Goal: Task Accomplishment & Management: Complete application form

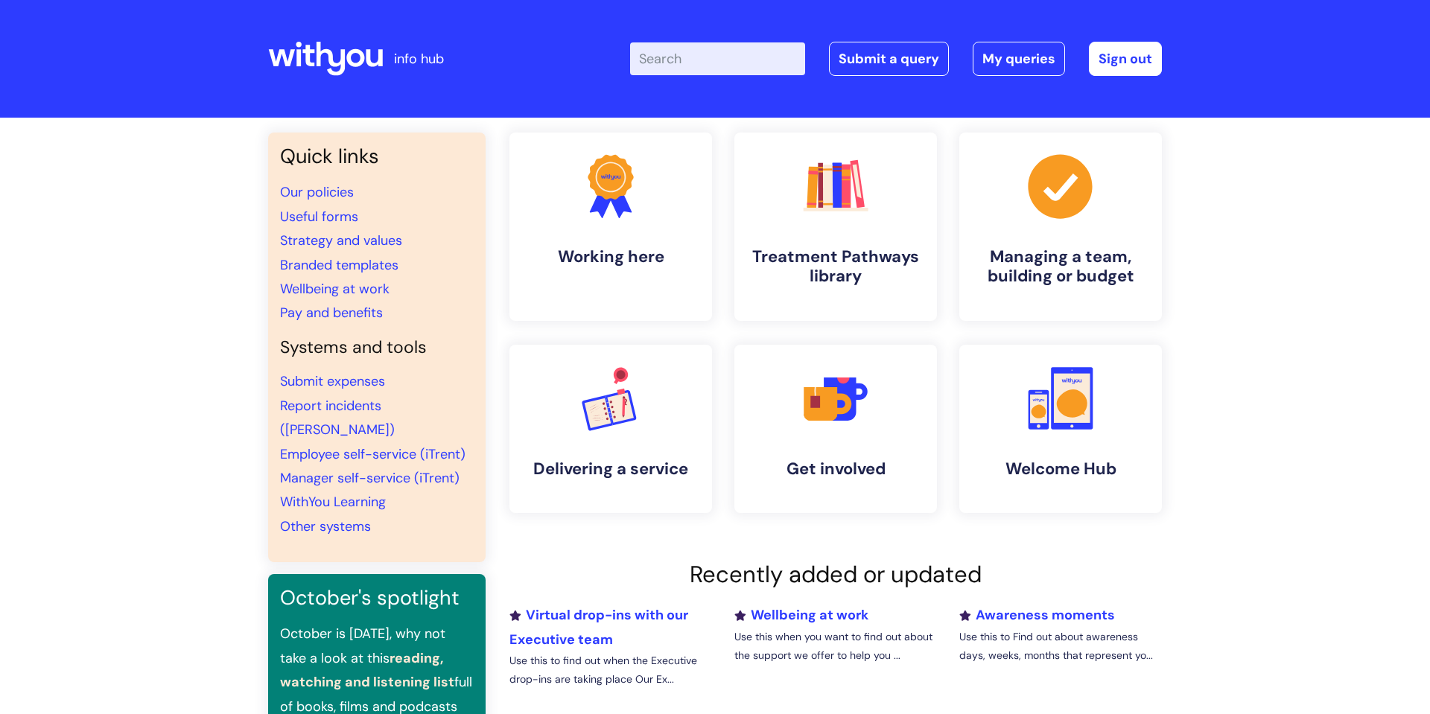
click at [868, 39] on div "Enter your search term here... Search Submit a query My queries Welcome Craig F…" at bounding box center [826, 59] width 672 height 88
click at [875, 46] on link "Submit a query" at bounding box center [889, 59] width 120 height 34
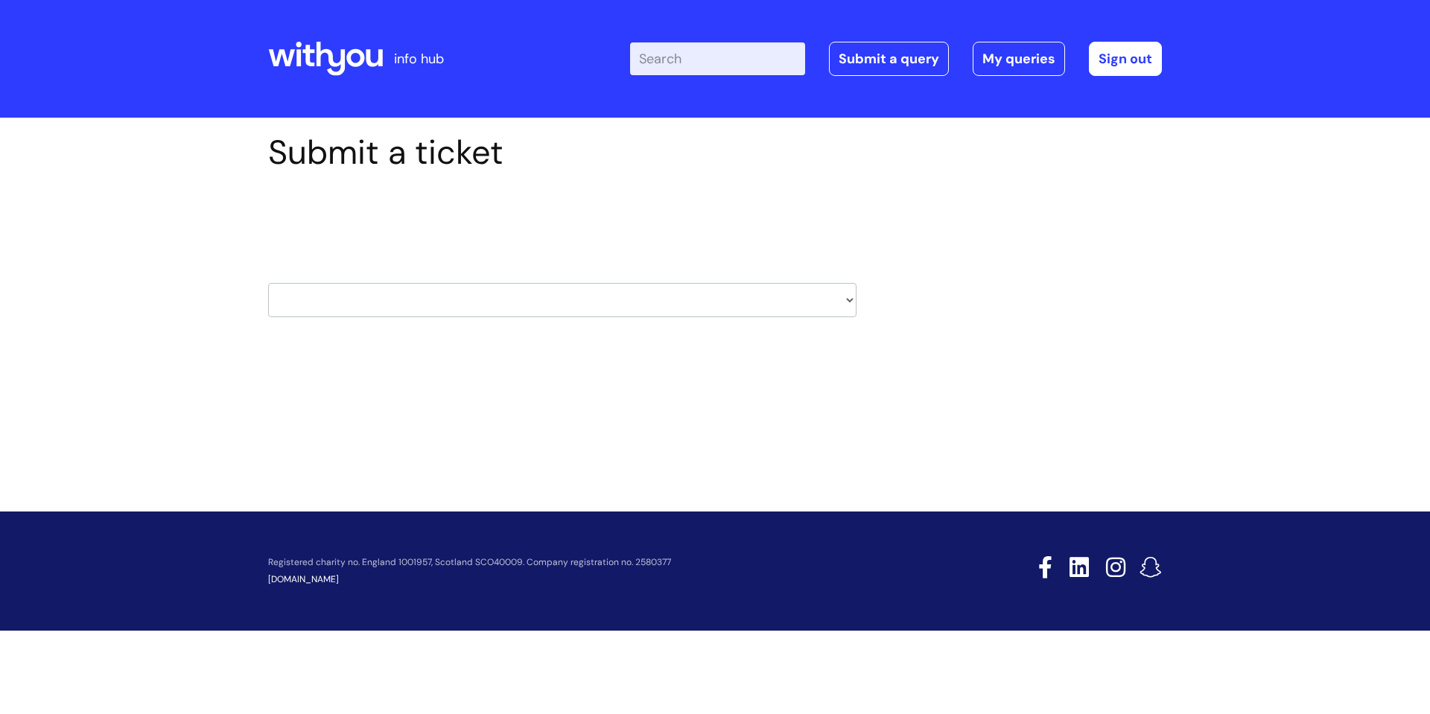
click at [705, 291] on select "HR / People IT and Support Clinical Drug Alerts Finance Accounts Data Support T…" at bounding box center [562, 300] width 588 height 34
select select "it_and_support"
click at [268, 283] on select "HR / People IT and Support Clinical Drug Alerts Finance Accounts Data Support T…" at bounding box center [562, 300] width 588 height 34
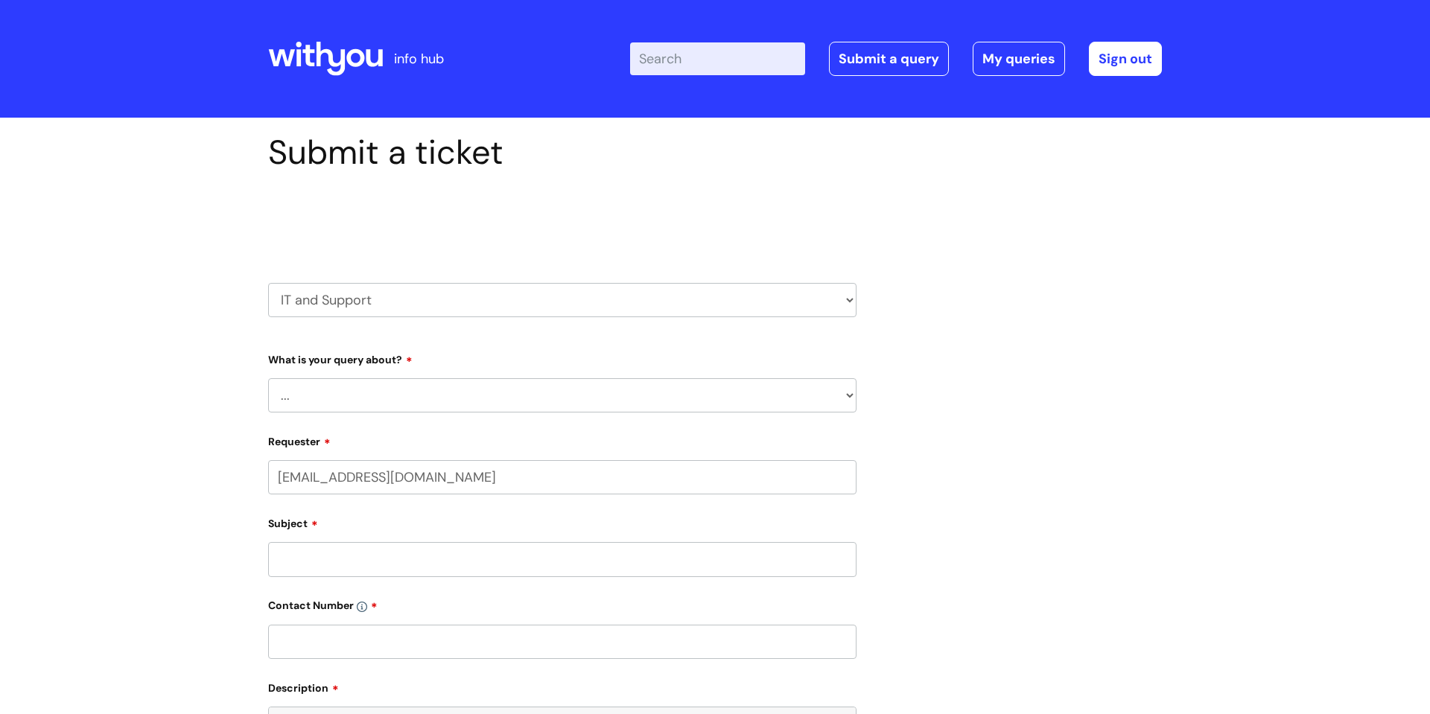
click at [565, 390] on select "... Mobile Phone Reset & MFA Accounts, Starters and Leavers IT Hardware issue I…" at bounding box center [562, 395] width 588 height 34
click at [268, 378] on select "... Mobile Phone Reset & MFA Accounts, Starters and Leavers IT Hardware issue I…" at bounding box center [562, 395] width 588 height 34
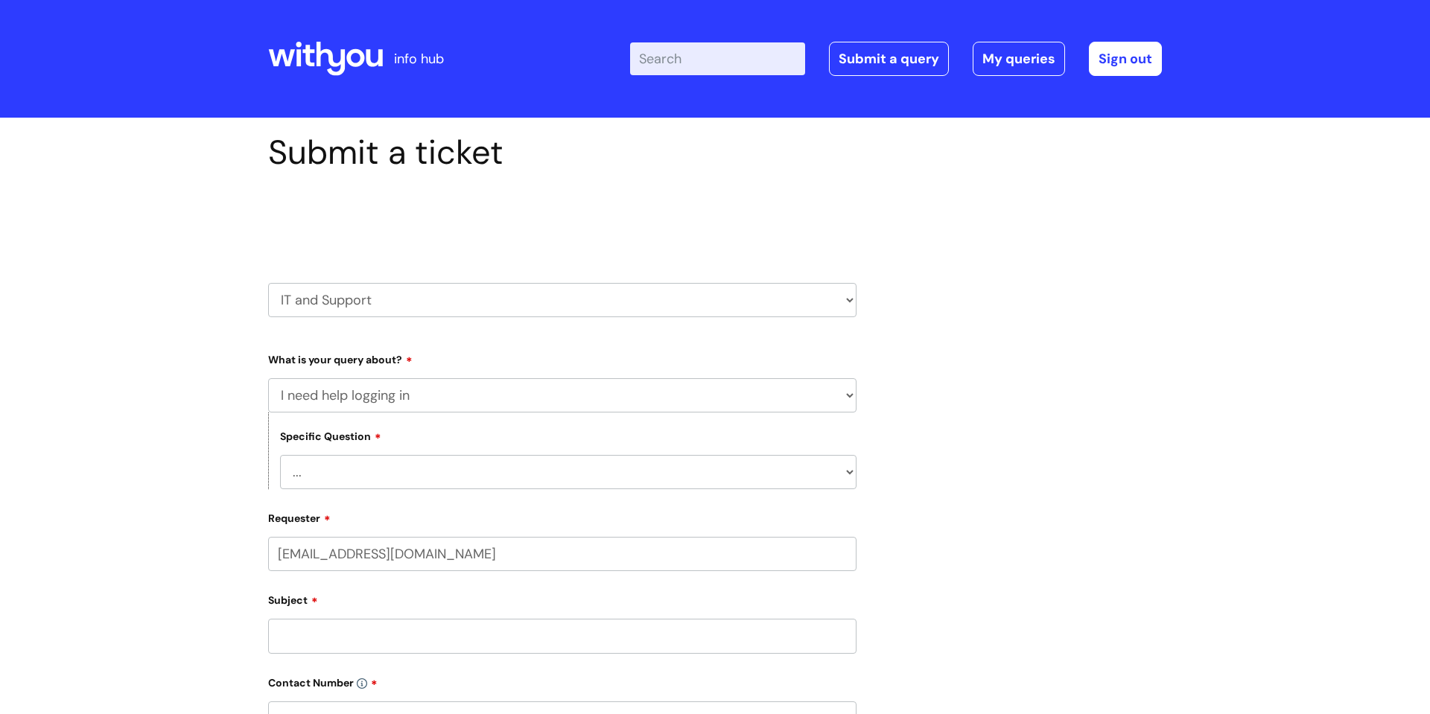
click at [410, 471] on select "... I need help logging into my laptop/chromebook I need access or help logging…" at bounding box center [568, 472] width 576 height 34
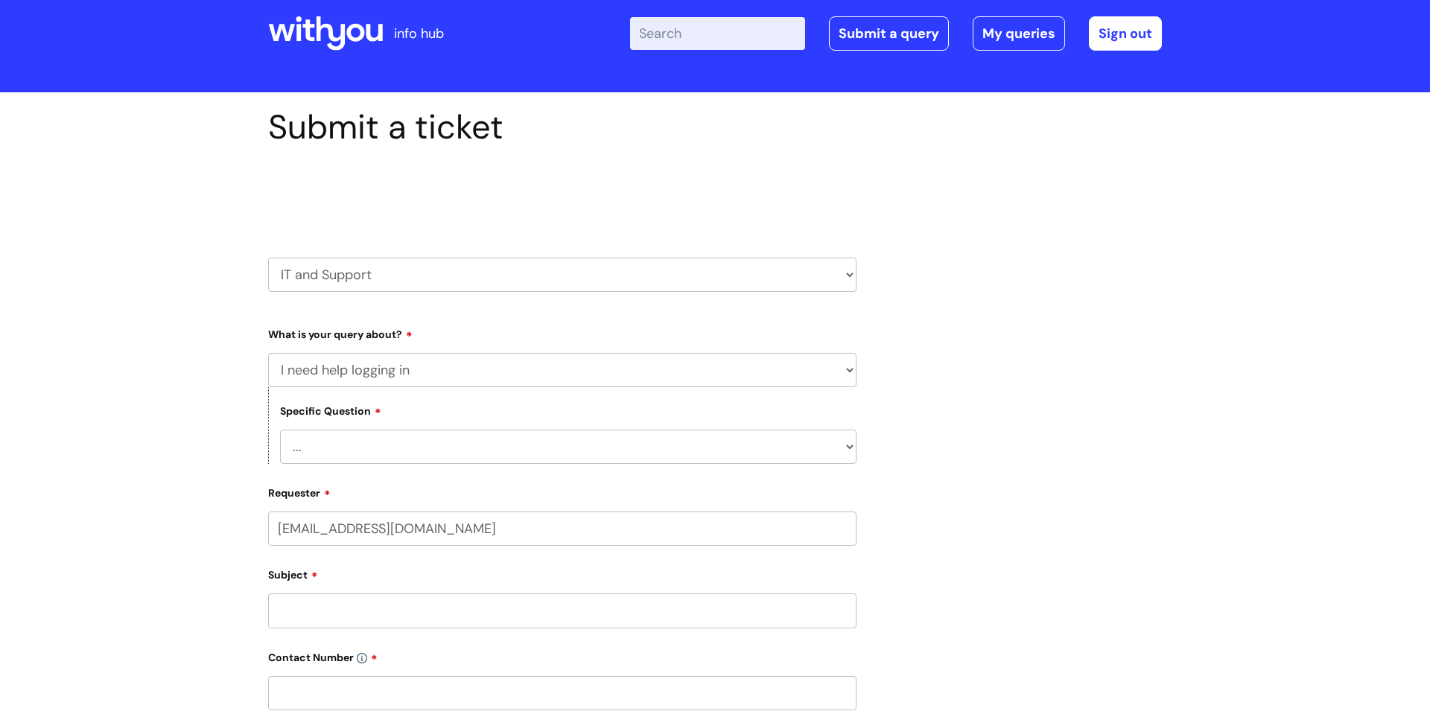
scroll to position [48, 0]
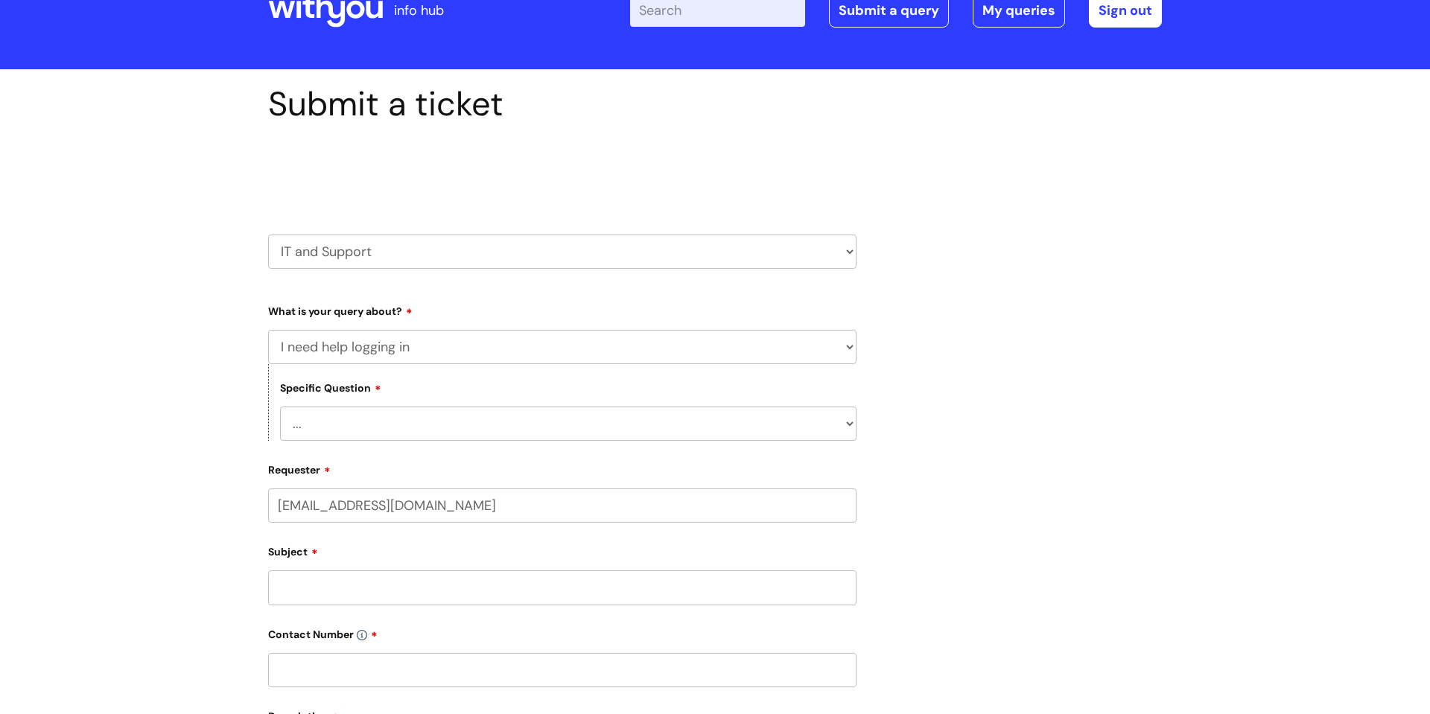
click at [404, 424] on select "... I need help logging into my laptop/chromebook I need access or help logging…" at bounding box center [568, 424] width 576 height 34
click at [418, 401] on div "Specific Question ... I need help logging into my laptop/chromebook I need acce…" at bounding box center [562, 402] width 588 height 77
click at [445, 345] on select "... Mobile Phone Reset & MFA Accounts, Starters and Leavers IT Hardware issue I…" at bounding box center [562, 347] width 588 height 34
click at [268, 330] on select "... Mobile Phone Reset & MFA Accounts, Starters and Leavers IT Hardware issue I…" at bounding box center [562, 347] width 588 height 34
click at [436, 421] on select "... I have a new starter I have a leaver I need to make a change to an account …" at bounding box center [568, 424] width 576 height 34
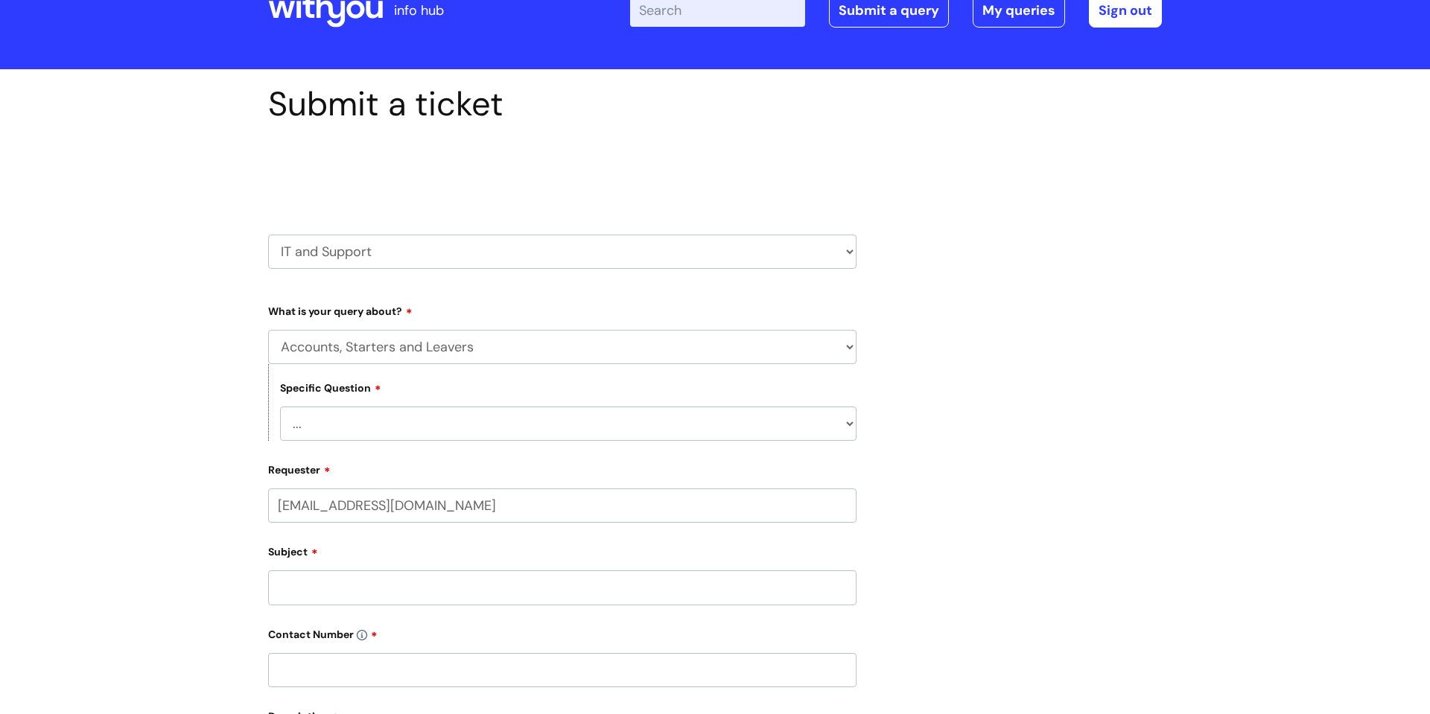
click at [446, 369] on div "Specific Question ... I have a new starter I have a leaver I need to make a cha…" at bounding box center [562, 402] width 588 height 77
click at [460, 355] on select "... Mobile Phone Reset & MFA Accounts, Starters and Leavers IT Hardware issue I…" at bounding box center [562, 347] width 588 height 34
select select "System/software"
click at [268, 330] on select "... Mobile Phone Reset & MFA Accounts, Starters and Leavers IT Hardware issue I…" at bounding box center [562, 347] width 588 height 34
click at [445, 428] on select "... Halo PCMIS Iaptus NHS Email CJSM Email Mitel Another System Google (Workspa…" at bounding box center [568, 424] width 576 height 34
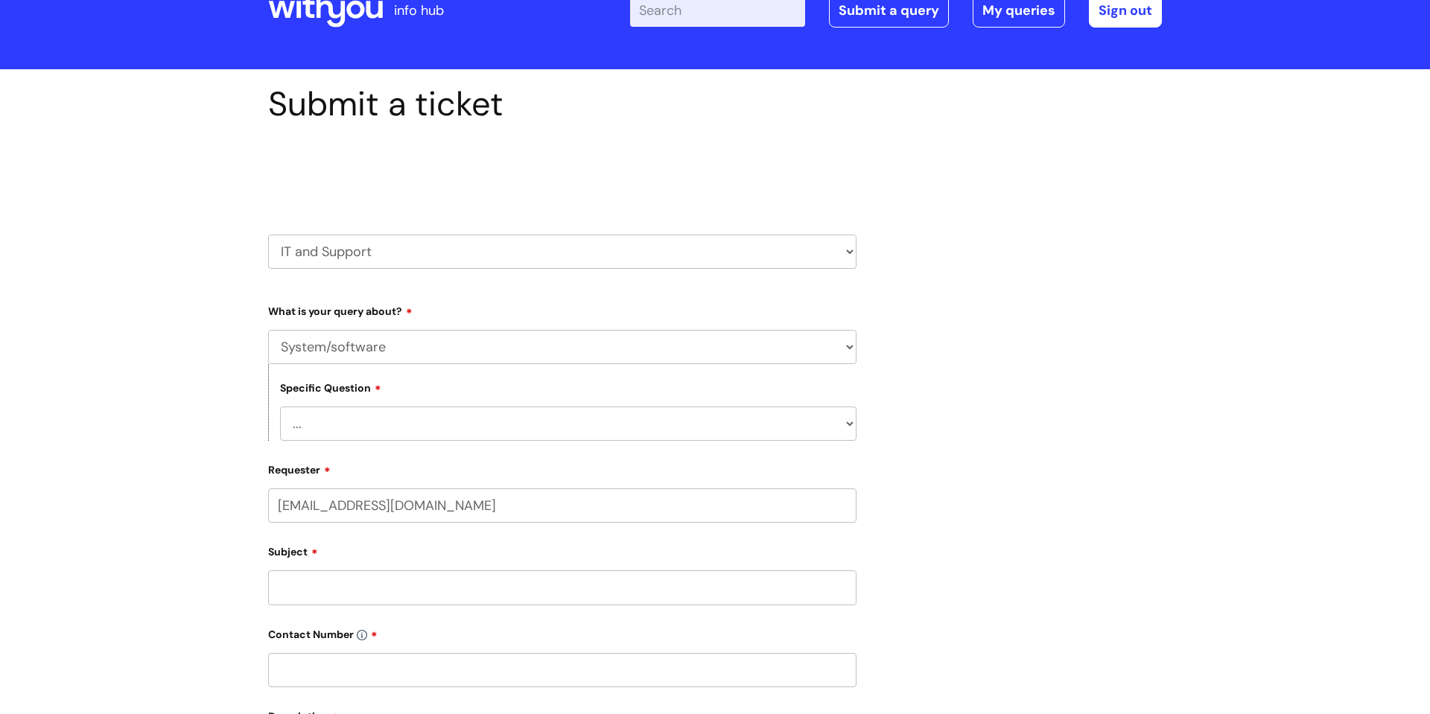
select select "NHS Email"
click at [280, 407] on select "... Halo PCMIS Iaptus NHS Email CJSM Email Mitel Another System Google (Workspa…" at bounding box center [568, 424] width 576 height 34
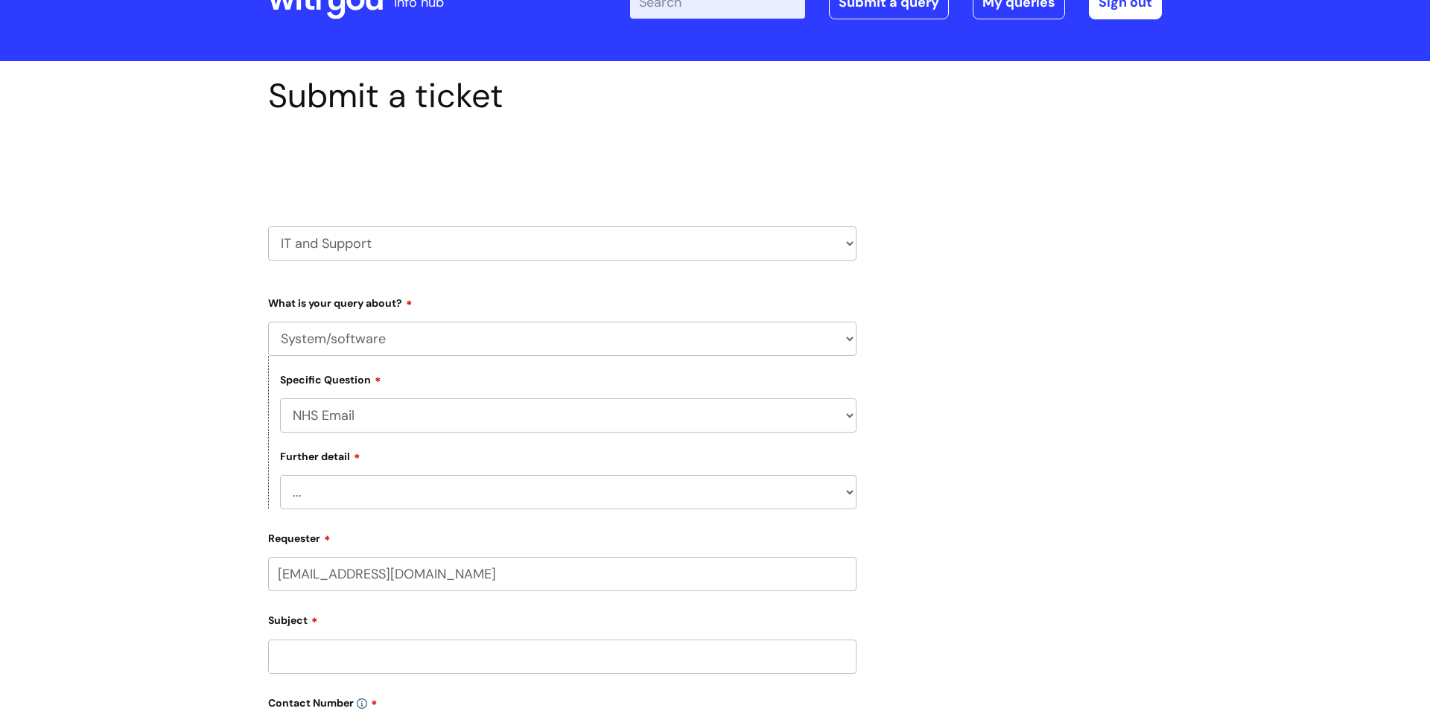
scroll to position [63, 0]
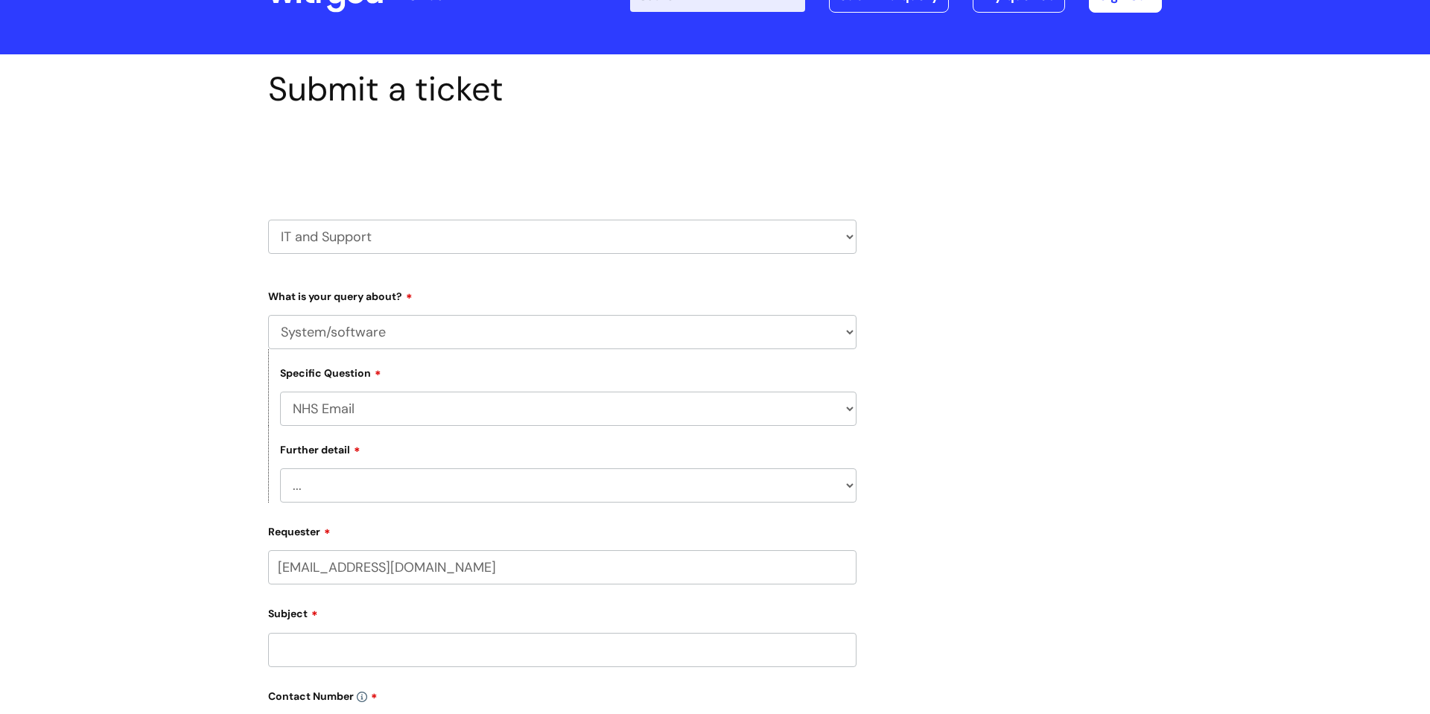
click at [446, 480] on select "... I’m having a problem logging into NHS.net I can’t send email in NHS.net I a…" at bounding box center [568, 485] width 576 height 34
select select "I’m having a problem logging into NHS.net"
click at [280, 471] on select "... I’m having a problem logging into NHS.net I can’t send email in NHS.net I a…" at bounding box center [568, 485] width 576 height 34
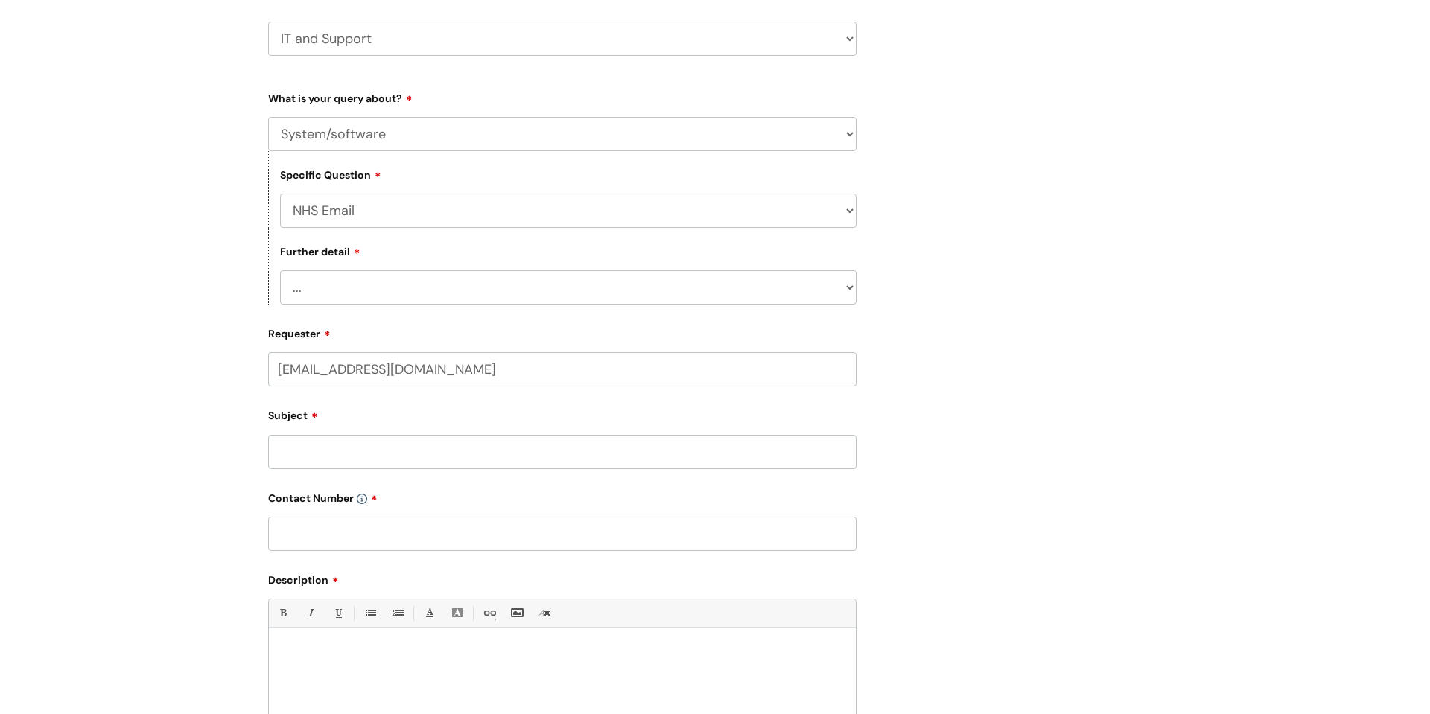
scroll to position [270, 0]
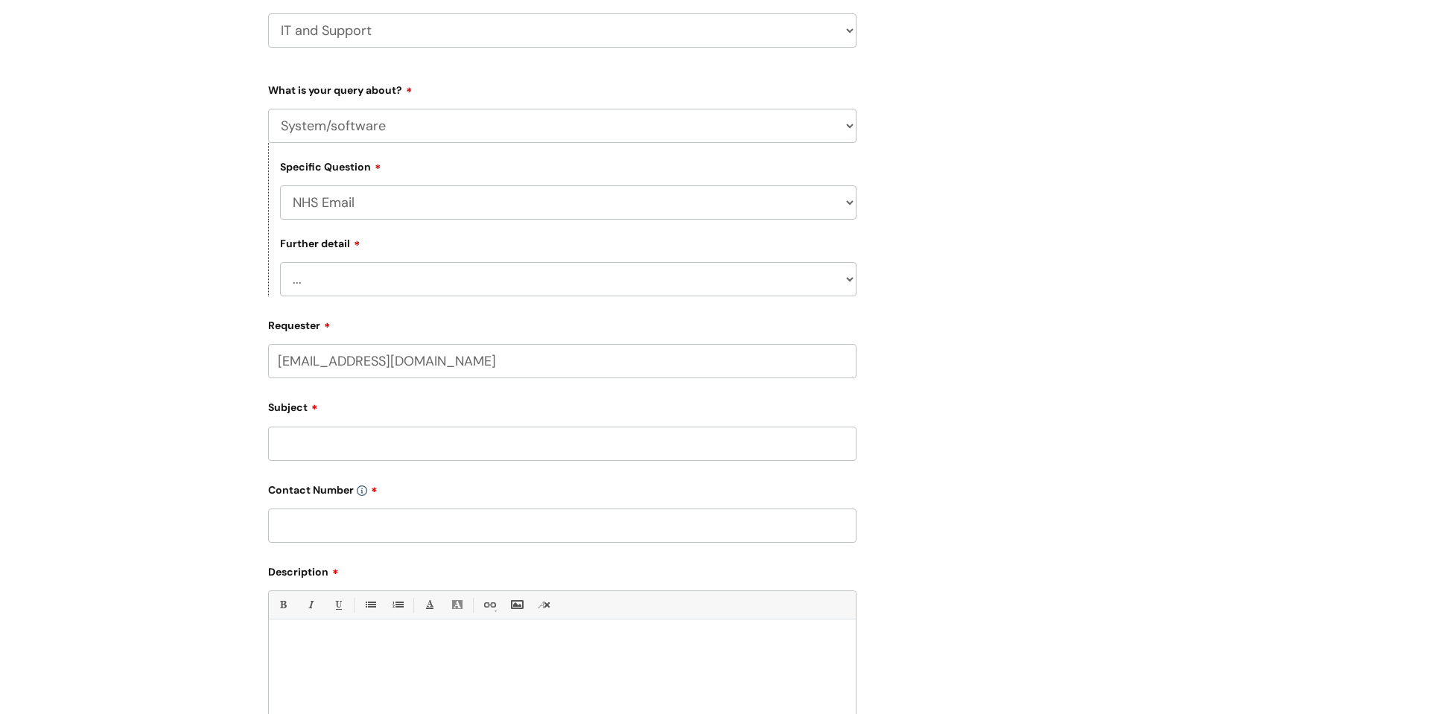
drag, startPoint x: 442, startPoint y: 363, endPoint x: 177, endPoint y: 368, distance: 265.9
click at [177, 368] on div "Submit a ticket Select issue type HR / People IT and Support Clinical Drug Aler…" at bounding box center [715, 391] width 1430 height 1087
drag, startPoint x: 530, startPoint y: 368, endPoint x: 0, endPoint y: 334, distance: 530.6
click at [0, 334] on div "Submit a ticket Select issue type HR / People IT and Support Clinical Drug Aler…" at bounding box center [715, 391] width 1430 height 1087
paste input ".org.uk"
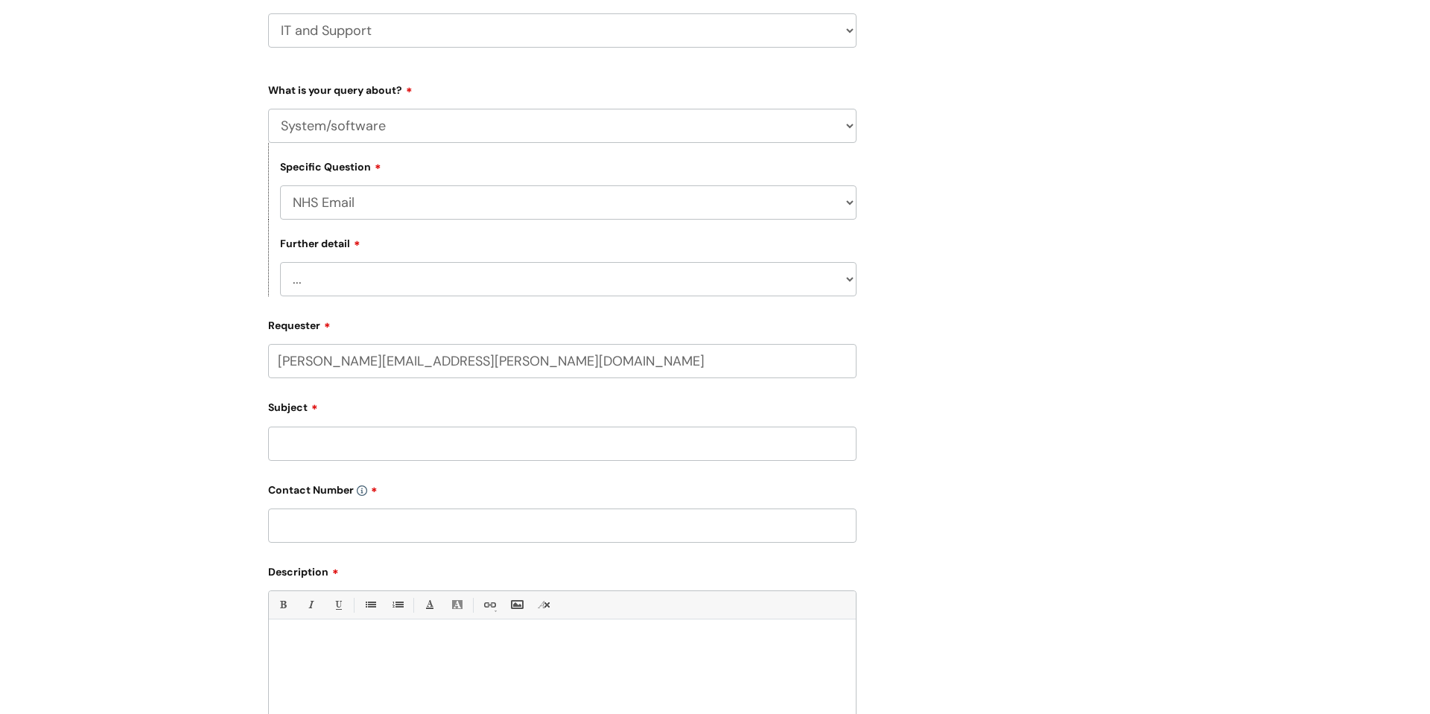
type input "craig.fleming@wearewithyou.org.uk"
click at [457, 445] on input "Subject" at bounding box center [562, 444] width 588 height 34
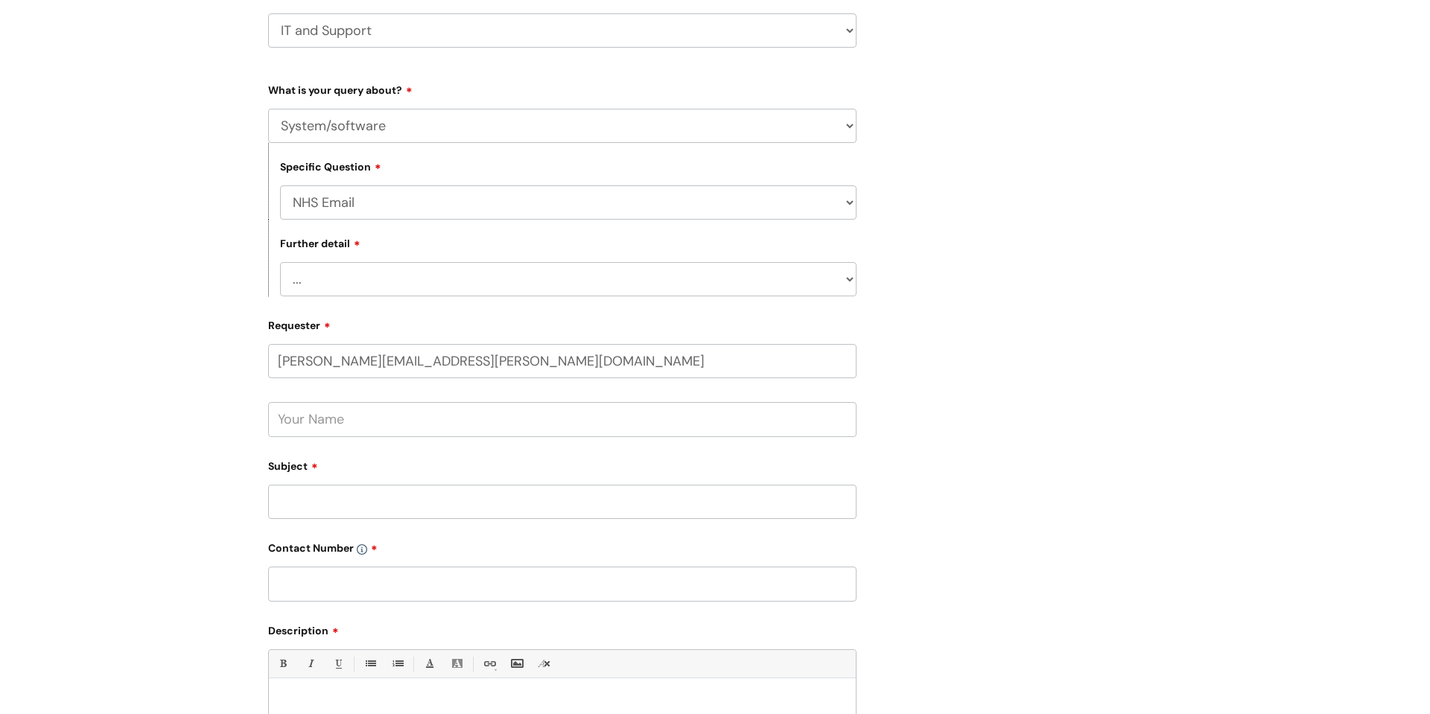
click at [470, 419] on input "text" at bounding box center [562, 419] width 588 height 34
type input "[PERSON_NAME]"
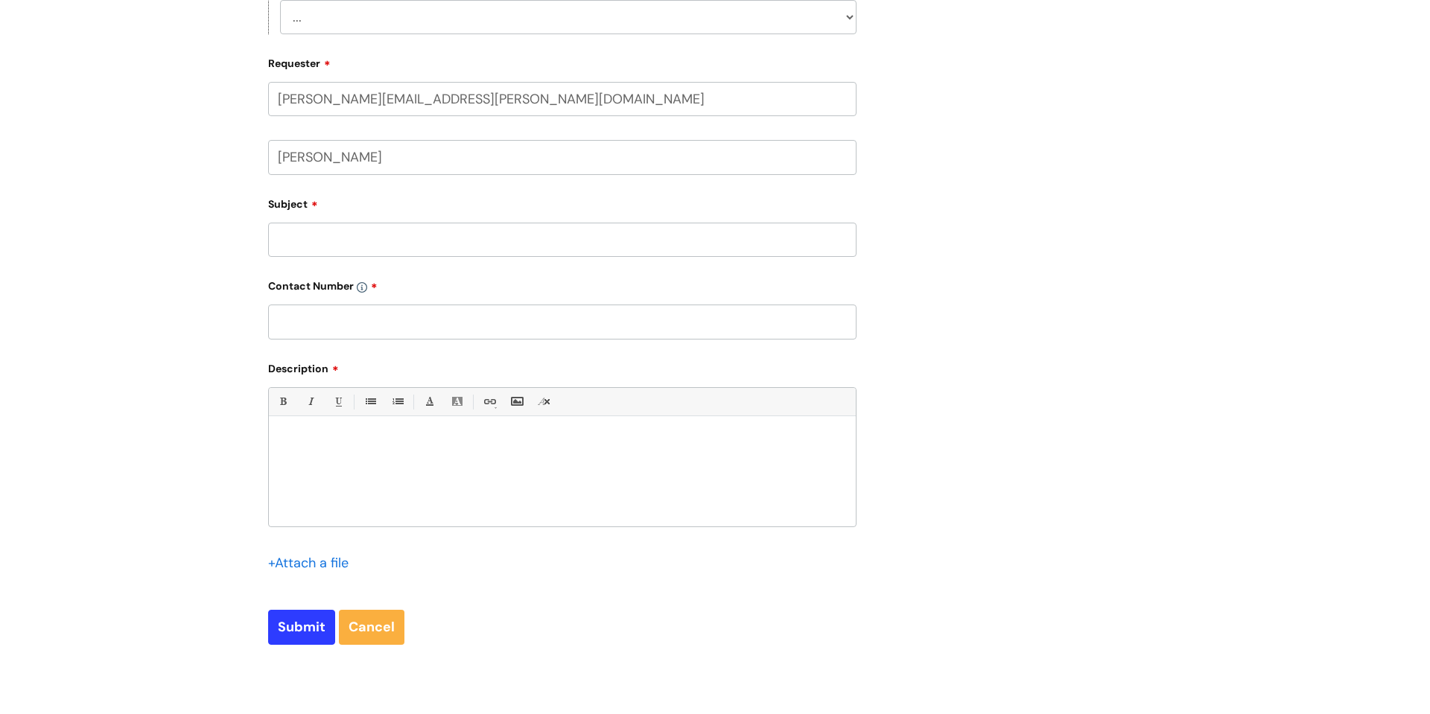
scroll to position [531, 0]
click at [375, 239] on input "Subject" at bounding box center [562, 240] width 588 height 34
click at [439, 324] on input "text" at bounding box center [562, 322] width 588 height 34
paste input "07974299983"
type input "07974299983"
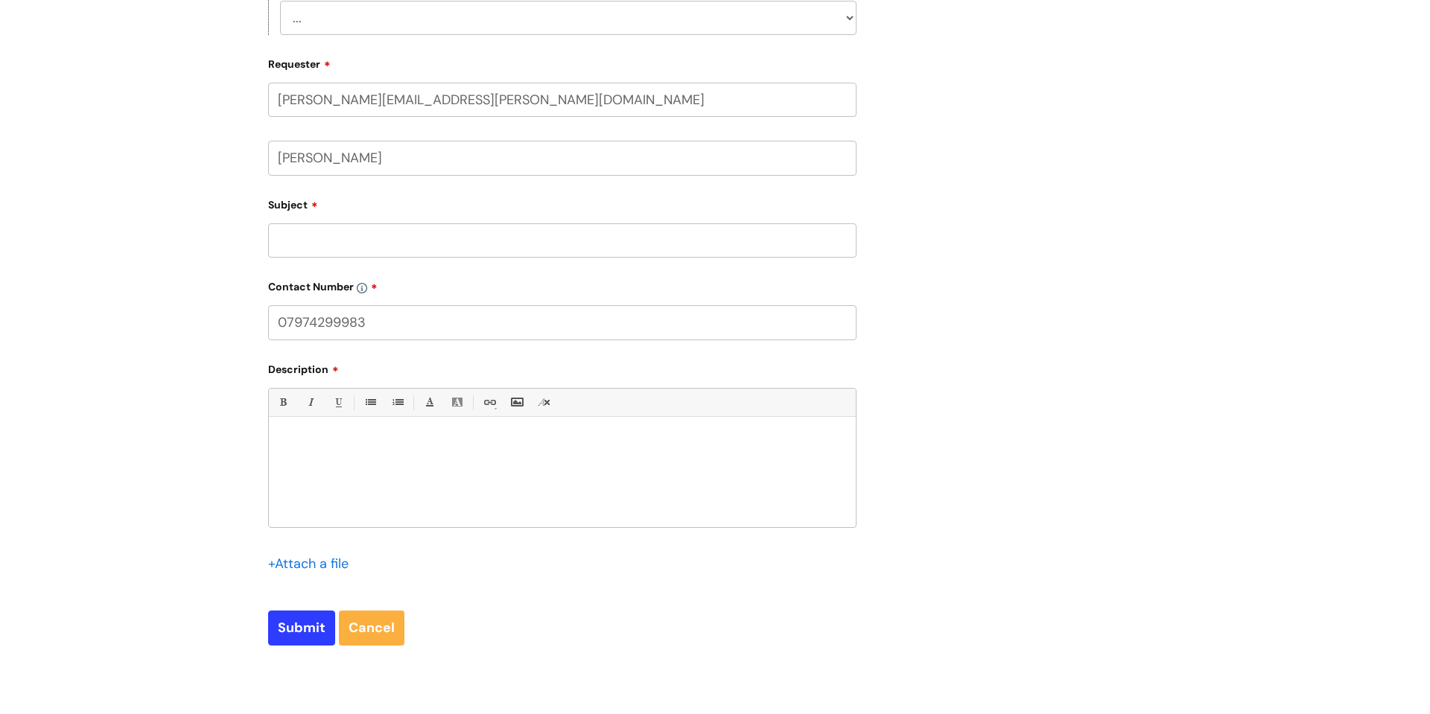
click at [373, 255] on input "Subject" at bounding box center [562, 240] width 588 height 34
type input "NHS Email issues"
click at [392, 456] on div at bounding box center [562, 476] width 587 height 103
click at [448, 476] on p "I cannot log into NHS email, and recieving the following error code." at bounding box center [562, 469] width 565 height 13
click at [563, 489] on p at bounding box center [562, 482] width 565 height 13
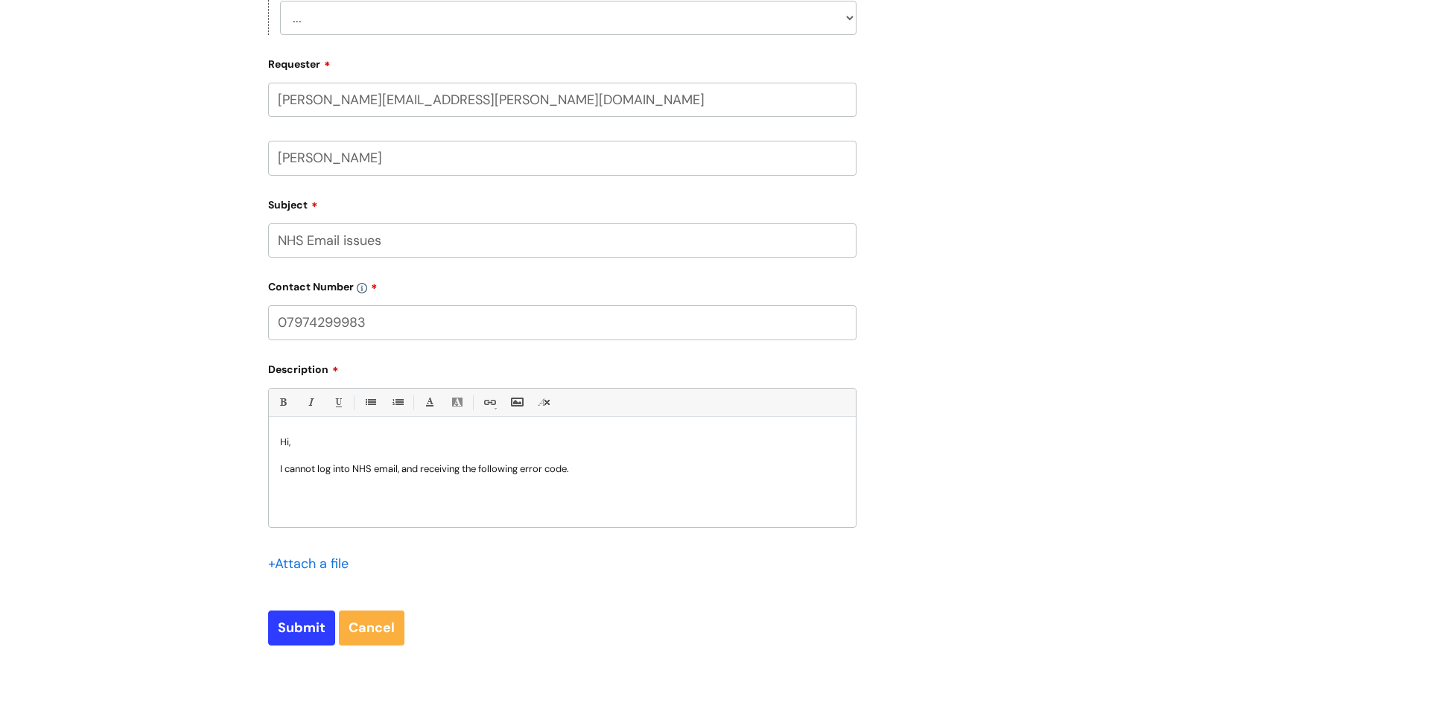
click at [433, 471] on p "I cannot log into NHS email, and receiving the following error code." at bounding box center [562, 469] width 565 height 13
click at [533, 498] on p at bounding box center [562, 495] width 565 height 13
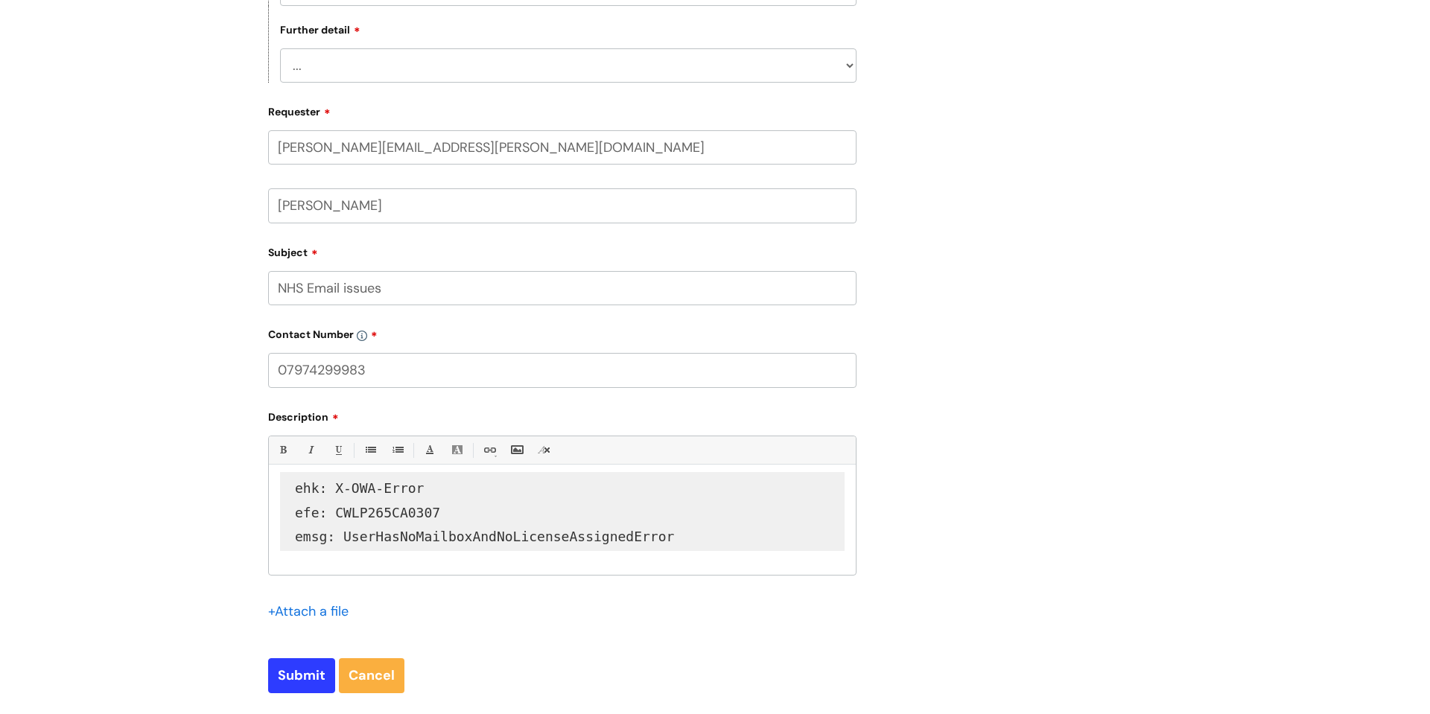
scroll to position [540, 0]
click at [283, 673] on input "Submit" at bounding box center [301, 675] width 67 height 34
type input "Please Wait..."
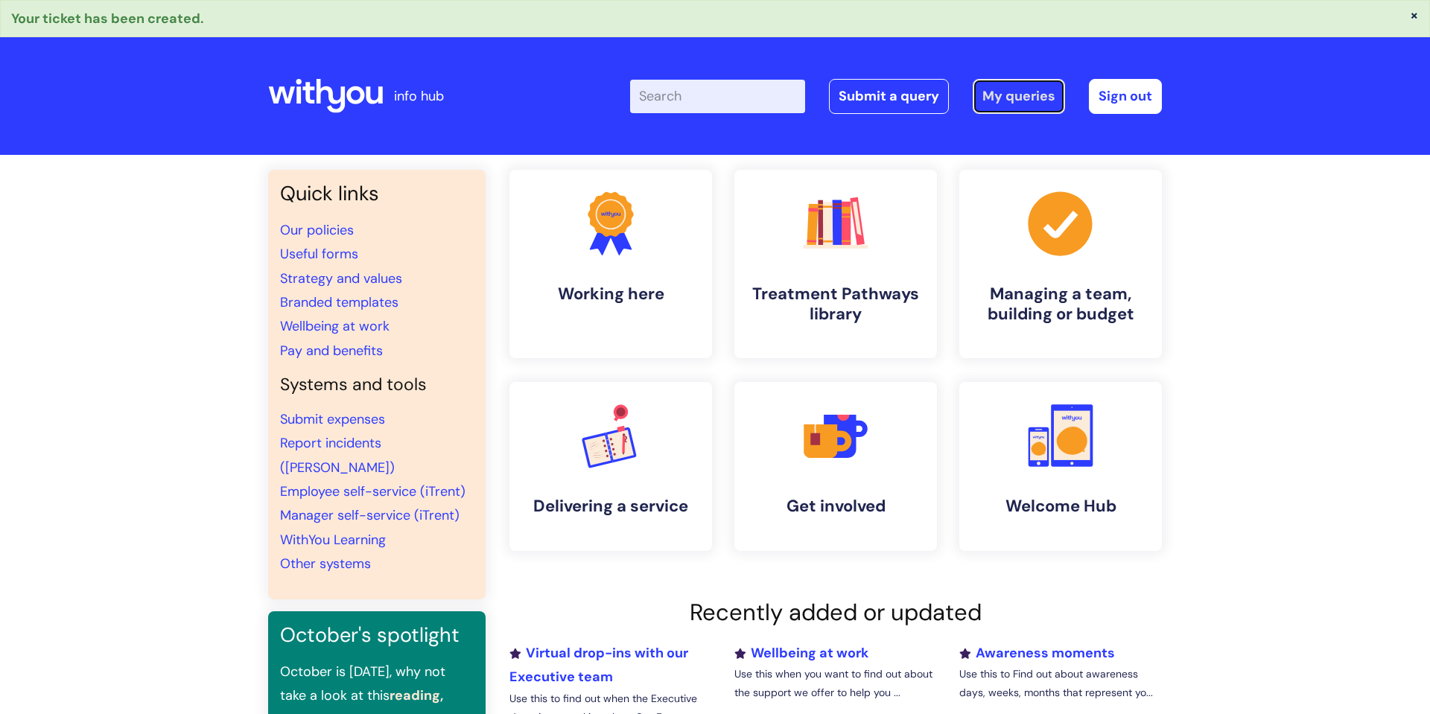
click at [994, 96] on link "My queries" at bounding box center [1019, 96] width 92 height 34
